Goal: Information Seeking & Learning: Learn about a topic

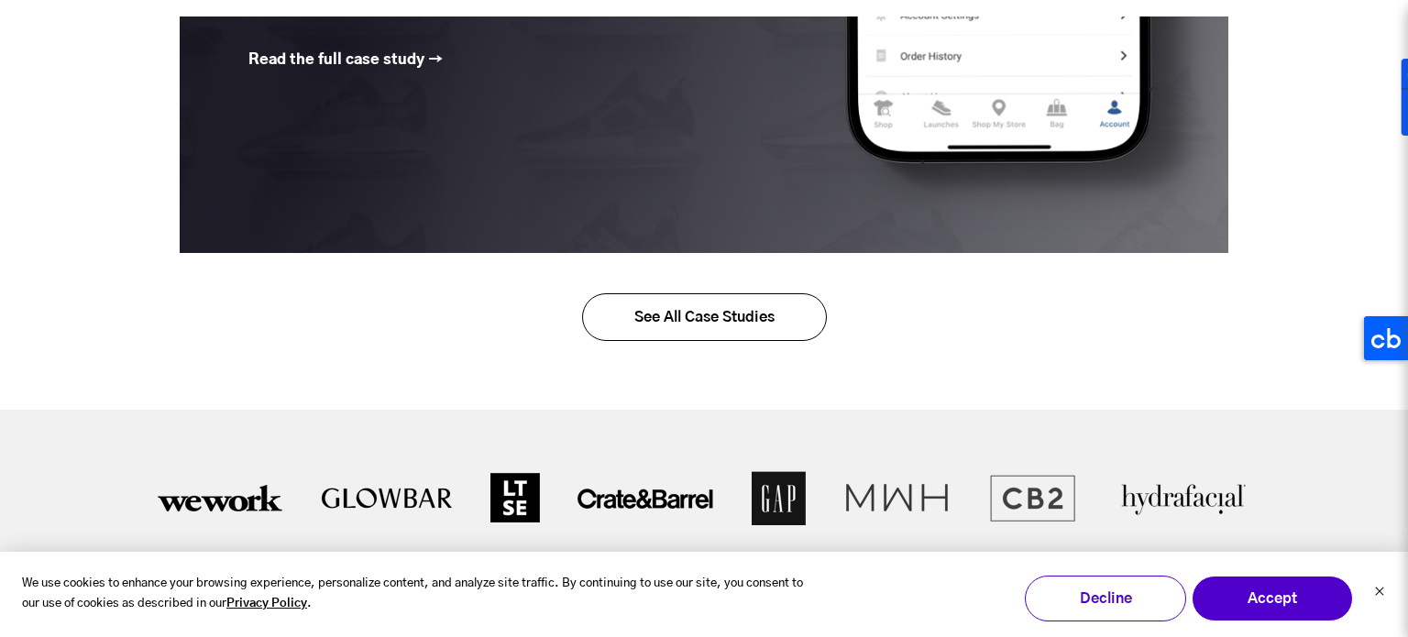
scroll to position [3184, 0]
click at [663, 295] on link "See All Case Studies" at bounding box center [704, 316] width 245 height 48
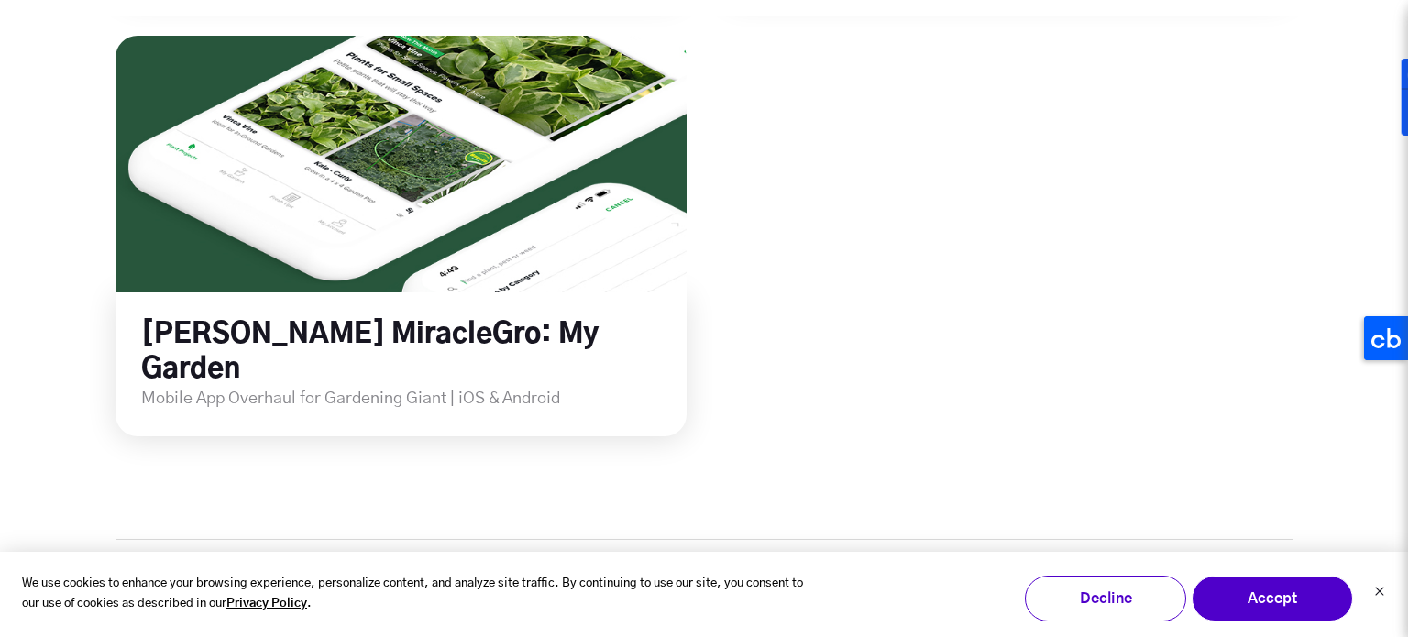
scroll to position [3105, 0]
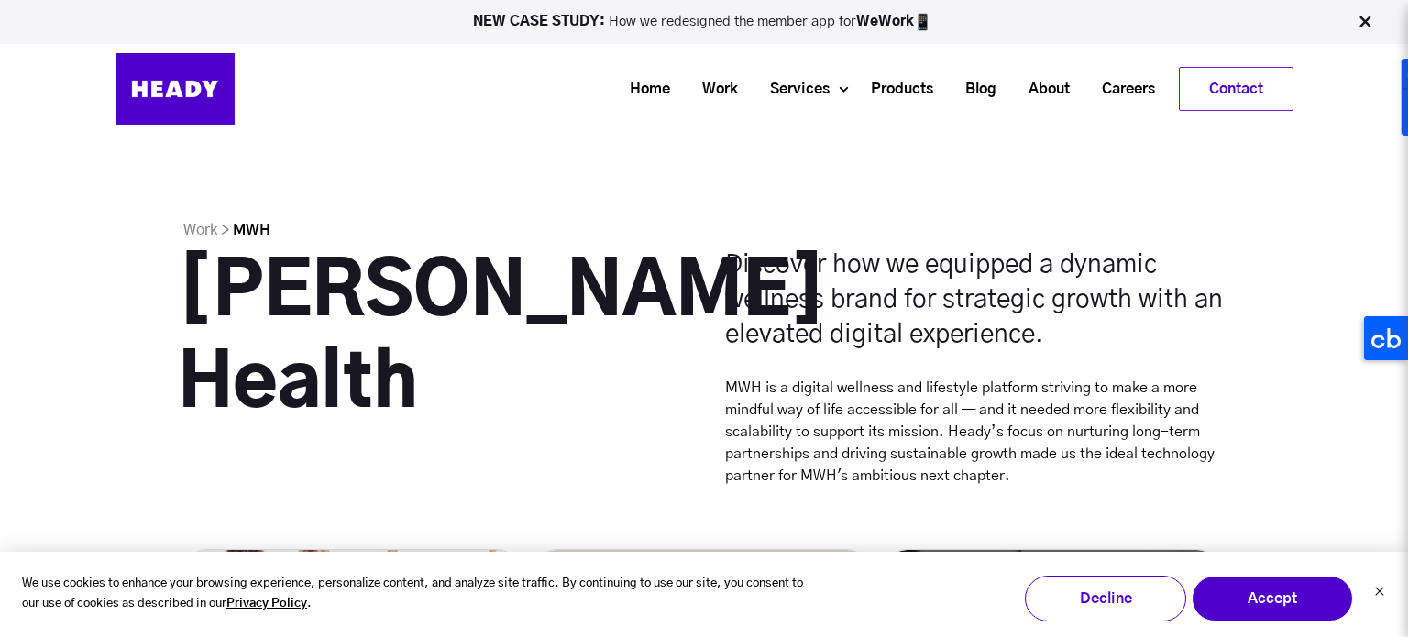
click at [451, 247] on h1 "Melissa Wood Health" at bounding box center [430, 338] width 505 height 183
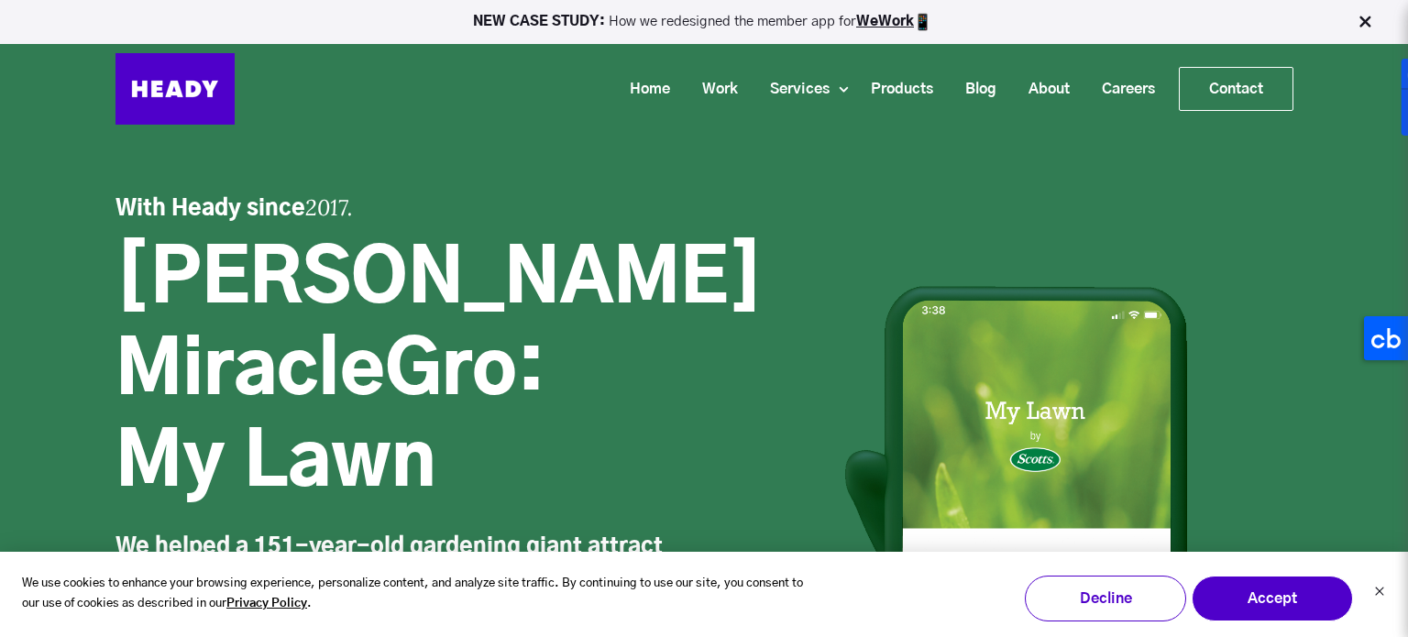
click at [193, 251] on span "Scotts MiracleGro: My Lawn" at bounding box center [438, 372] width 647 height 257
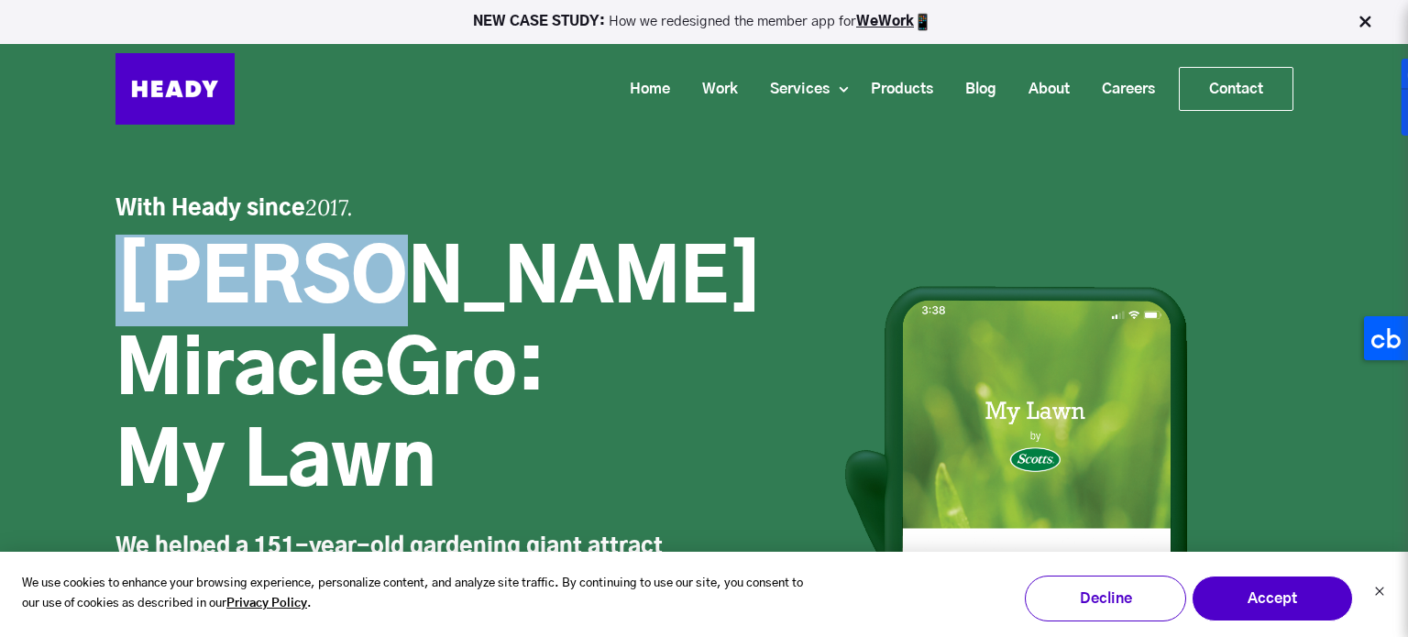
click at [193, 251] on span "Scotts MiracleGro: My Lawn" at bounding box center [438, 372] width 647 height 257
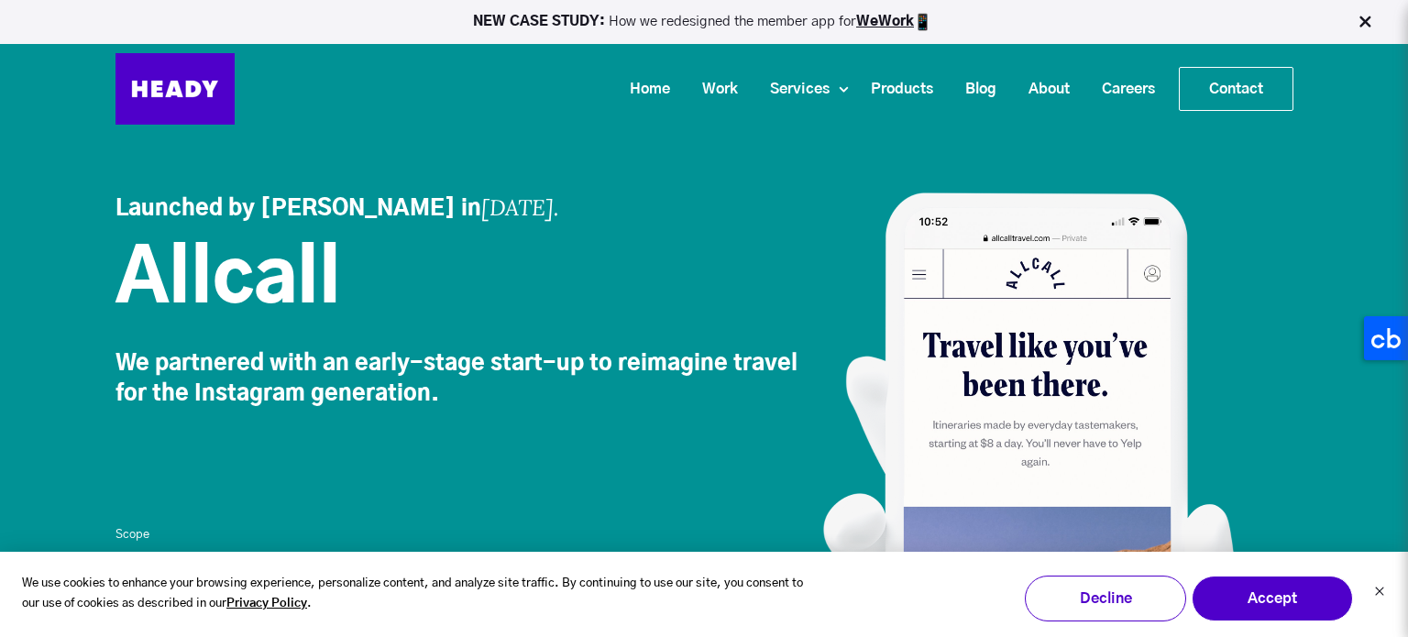
click at [197, 265] on span "Allcall" at bounding box center [227, 280] width 225 height 73
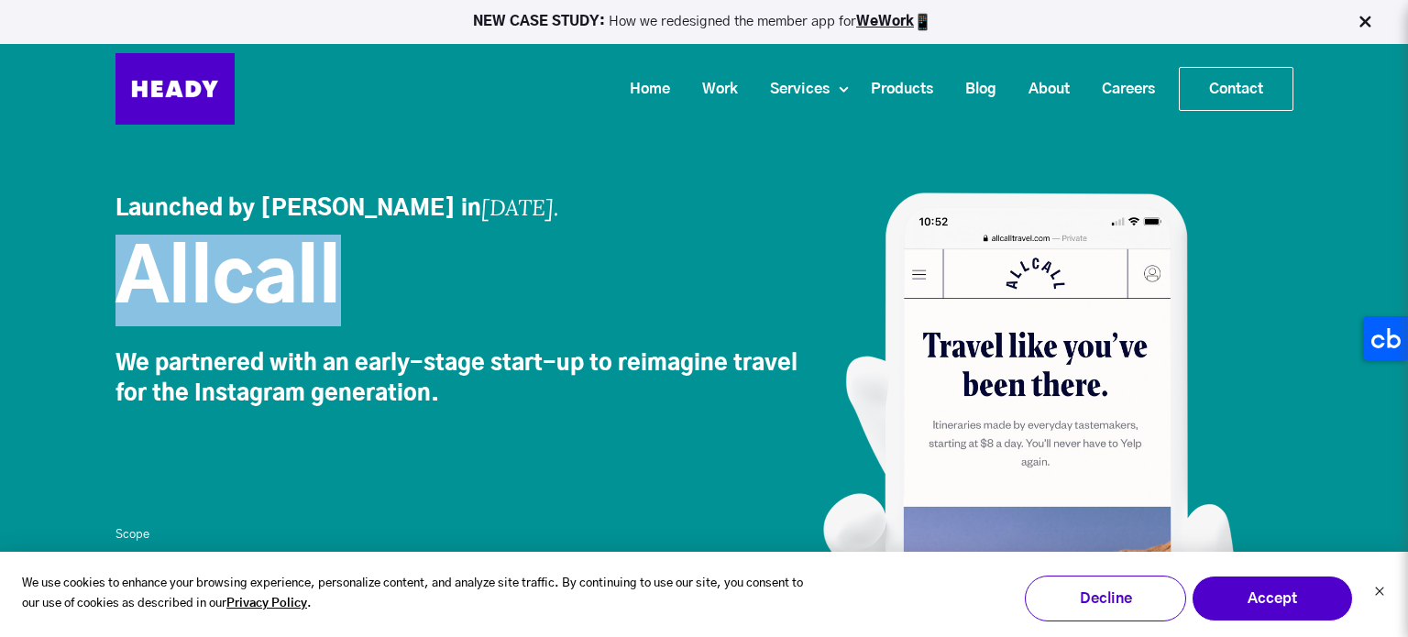
click at [197, 265] on span "Allcall" at bounding box center [227, 280] width 225 height 73
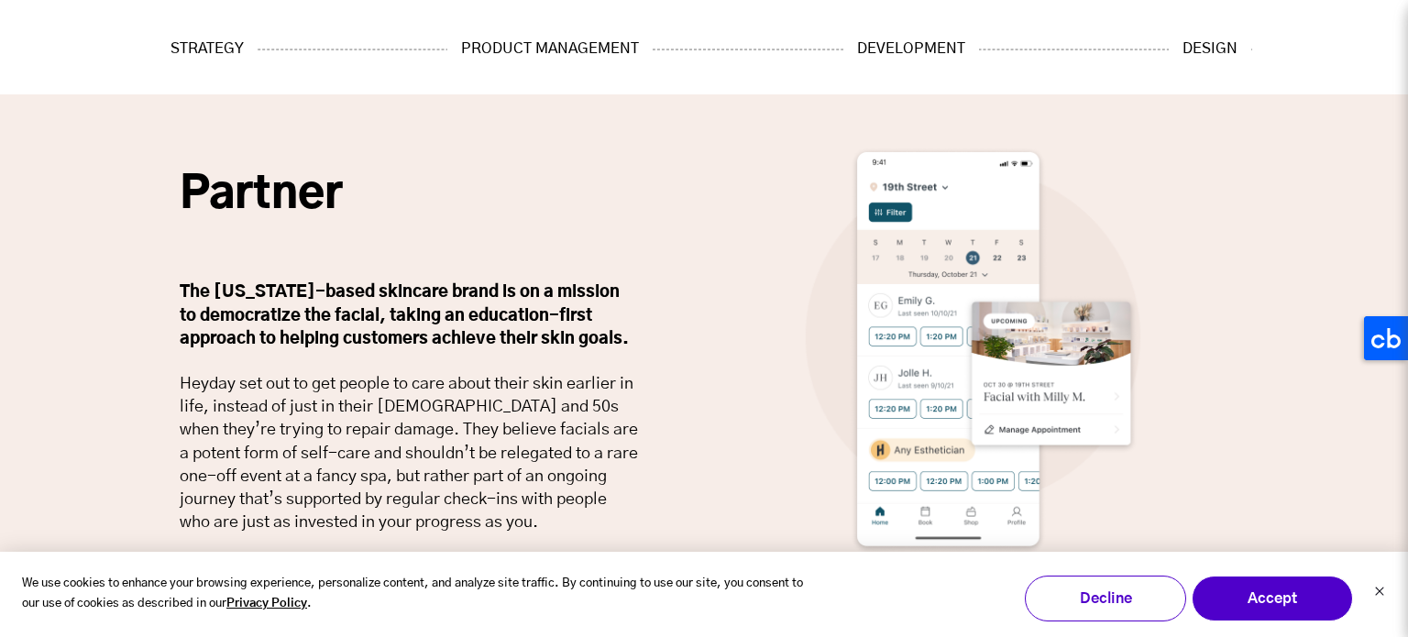
scroll to position [1571, 0]
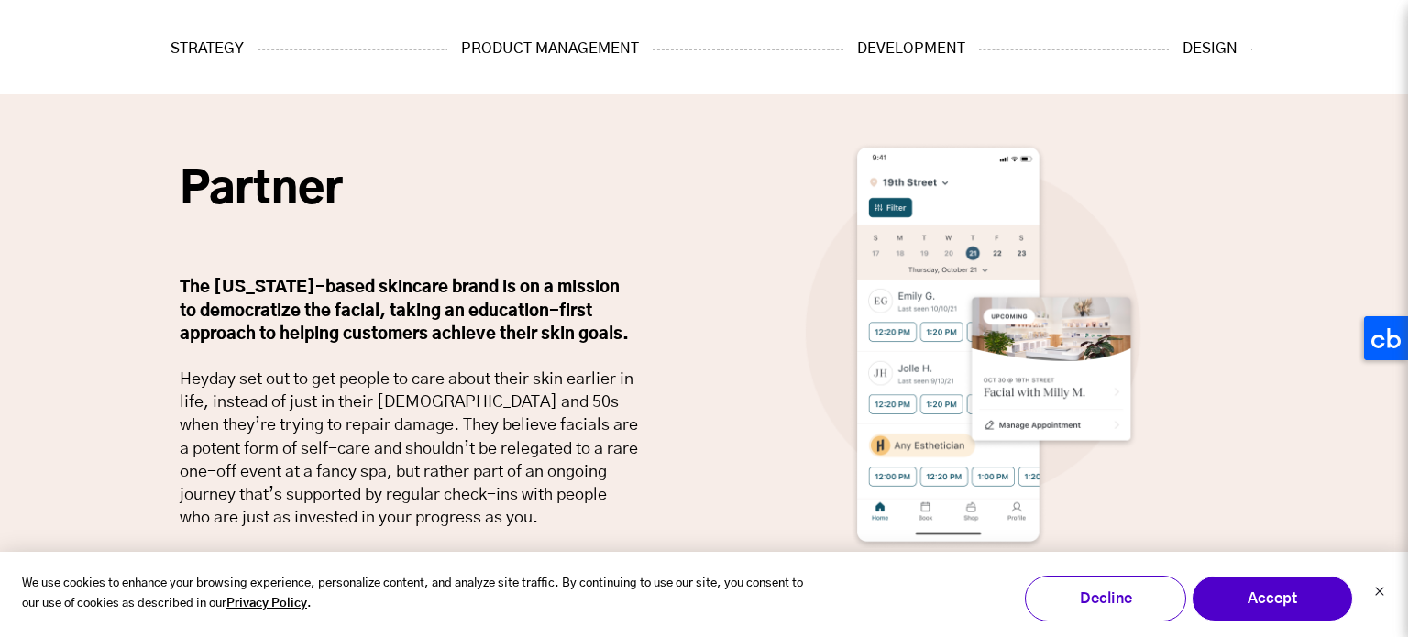
click at [208, 368] on p "Heyday set out to get people to care about their skin earlier in life, instead …" at bounding box center [409, 448] width 458 height 161
